Goal: Purchase product/service

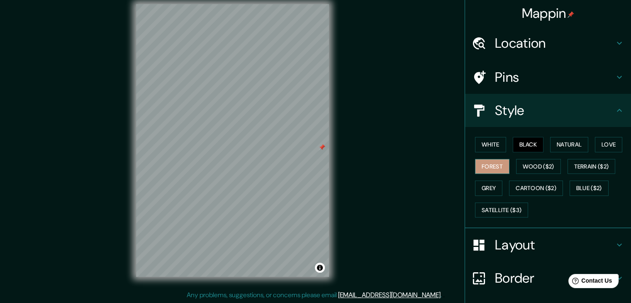
click at [477, 168] on button "Forest" at bounding box center [492, 166] width 34 height 15
click at [480, 143] on button "White" at bounding box center [490, 144] width 31 height 15
click at [530, 140] on button "Black" at bounding box center [528, 144] width 31 height 15
click at [552, 138] on button "Natural" at bounding box center [569, 144] width 38 height 15
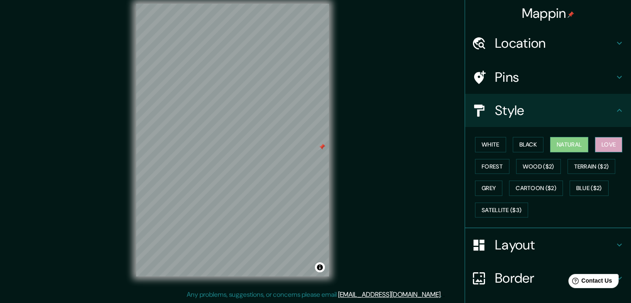
click at [607, 141] on button "Love" at bounding box center [608, 144] width 27 height 15
click at [494, 168] on button "Forest" at bounding box center [492, 166] width 34 height 15
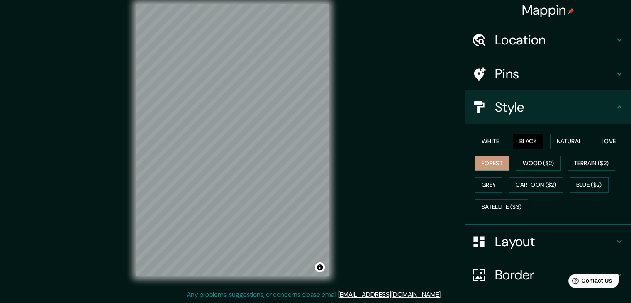
scroll to position [0, 0]
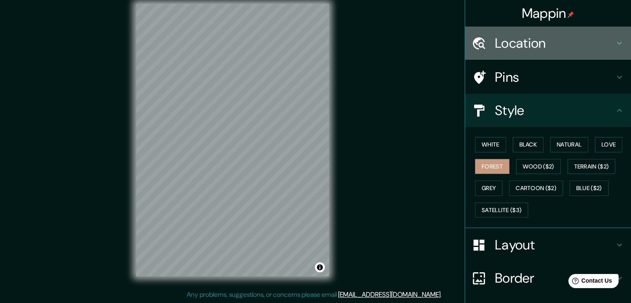
click at [530, 47] on h4 "Location" at bounding box center [554, 43] width 119 height 17
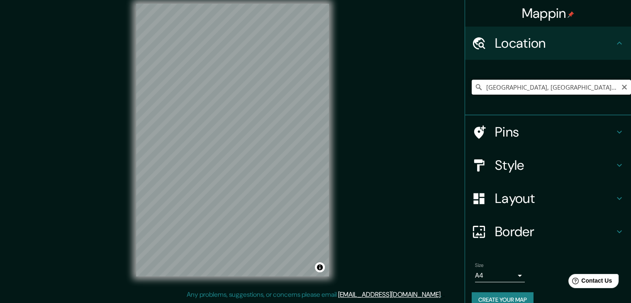
click at [479, 87] on input "[GEOGRAPHIC_DATA], [GEOGRAPHIC_DATA][PERSON_NAME], [GEOGRAPHIC_DATA]" at bounding box center [551, 87] width 159 height 15
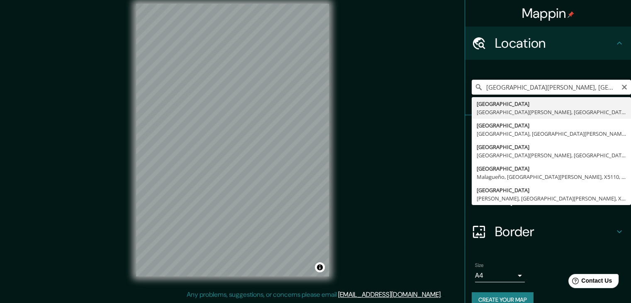
type input "[GEOGRAPHIC_DATA], [GEOGRAPHIC_DATA][PERSON_NAME], [GEOGRAPHIC_DATA]"
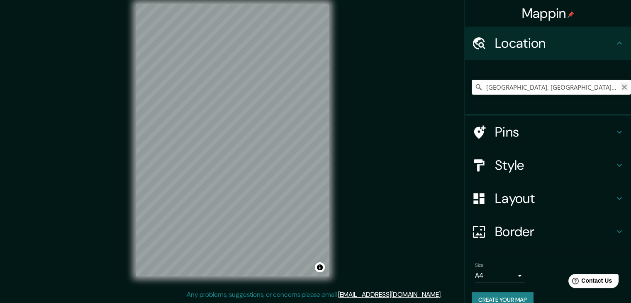
click at [621, 85] on icon "Clear" at bounding box center [624, 87] width 7 height 7
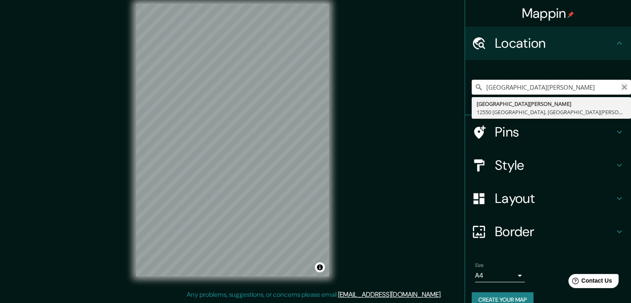
type input "[GEOGRAPHIC_DATA][PERSON_NAME]"
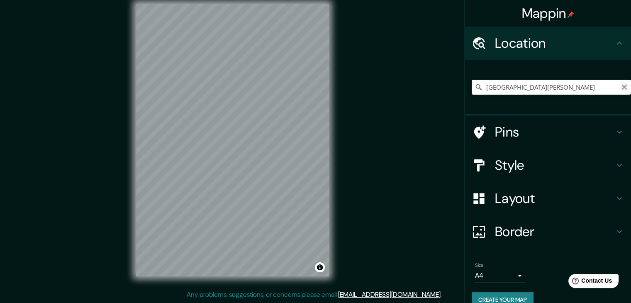
click at [621, 86] on icon "Clear" at bounding box center [624, 87] width 7 height 7
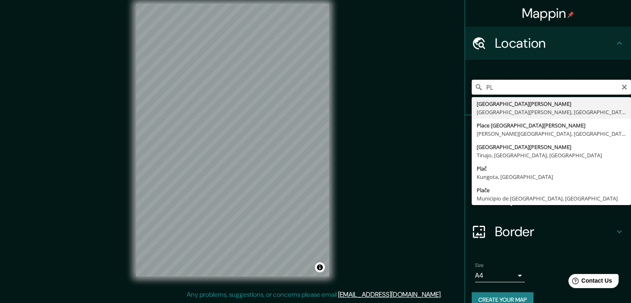
type input "P"
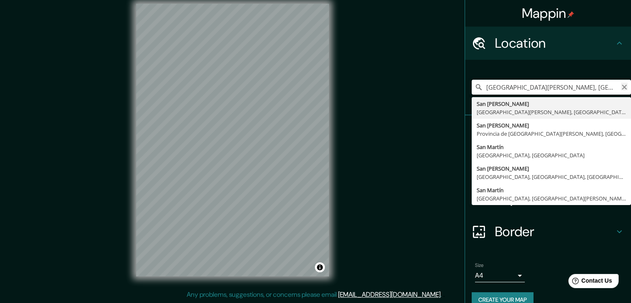
type input "[GEOGRAPHIC_DATA][PERSON_NAME], [GEOGRAPHIC_DATA], [GEOGRAPHIC_DATA]"
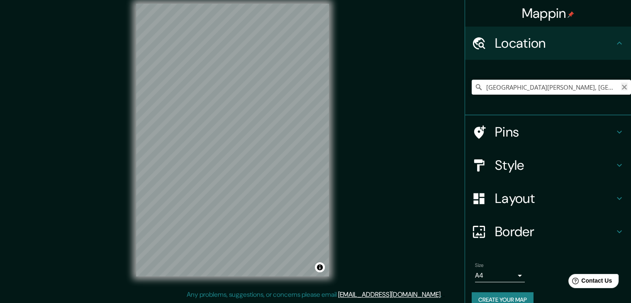
click at [621, 85] on icon "Clear" at bounding box center [624, 87] width 7 height 7
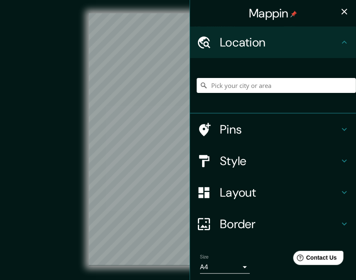
click at [229, 192] on h4 "Layout" at bounding box center [279, 192] width 119 height 15
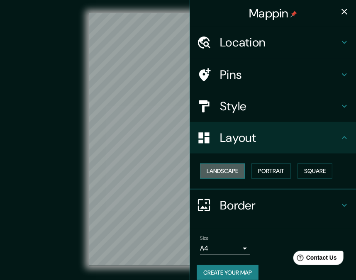
click at [224, 172] on button "Landscape" at bounding box center [222, 170] width 45 height 15
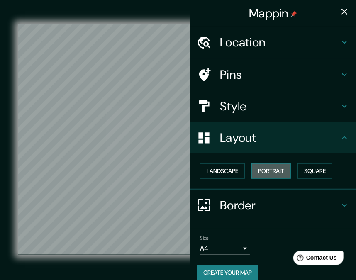
click at [264, 174] on button "Portrait" at bounding box center [270, 170] width 39 height 15
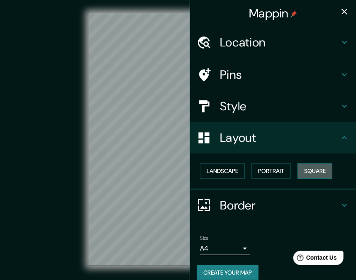
click at [327, 168] on button "Square" at bounding box center [314, 170] width 35 height 15
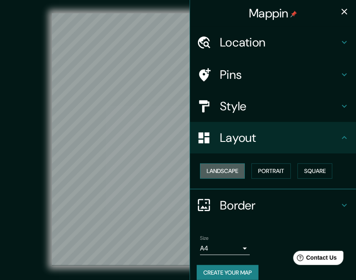
click at [236, 175] on button "Landscape" at bounding box center [222, 170] width 45 height 15
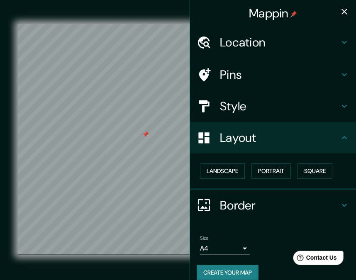
click at [198, 73] on icon at bounding box center [204, 75] width 15 height 15
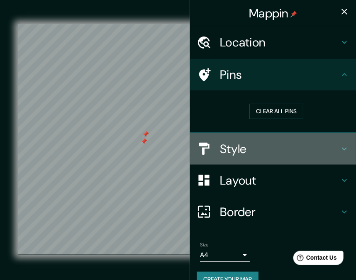
click at [274, 163] on div "Style" at bounding box center [273, 149] width 166 height 32
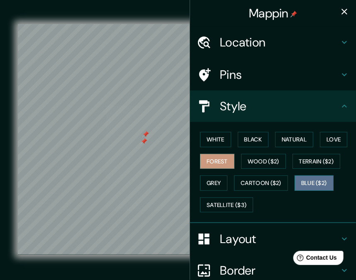
click at [304, 177] on button "Blue ($2)" at bounding box center [313, 182] width 39 height 15
click at [206, 159] on button "Forest" at bounding box center [217, 161] width 34 height 15
click at [343, 10] on button "button" at bounding box center [344, 11] width 17 height 17
